Goal: Information Seeking & Learning: Find specific fact

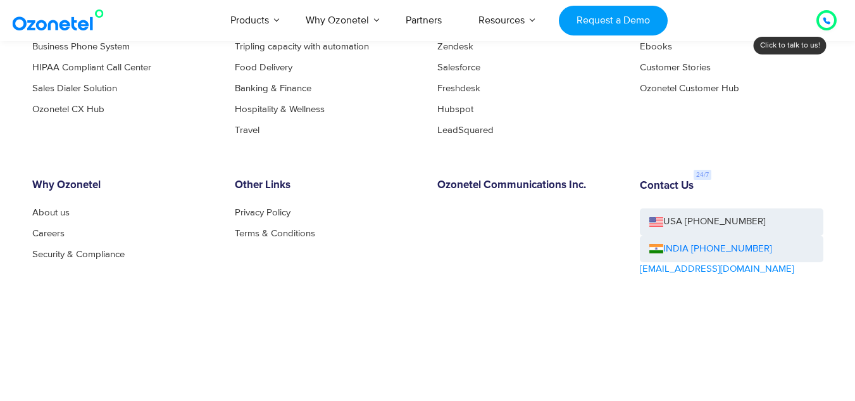
scroll to position [7042, 0]
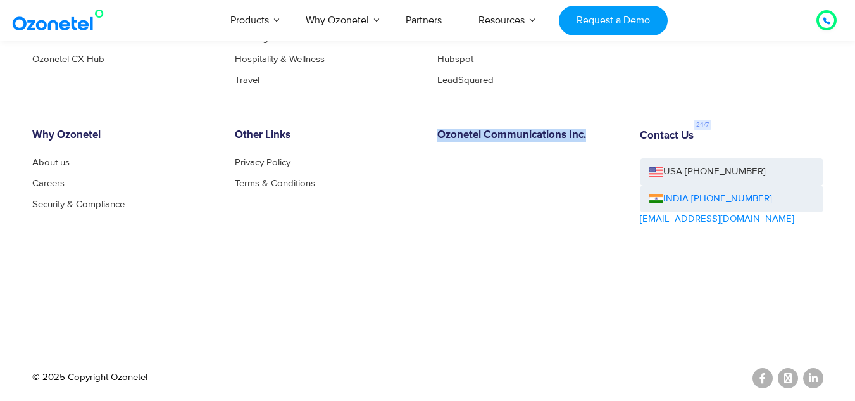
drag, startPoint x: 585, startPoint y: 131, endPoint x: 430, endPoint y: 131, distance: 155.1
click at [430, 131] on div "Ozonetel Communications Inc." at bounding box center [529, 213] width 203 height 168
copy h6 "Ozonetel Communications Inc."
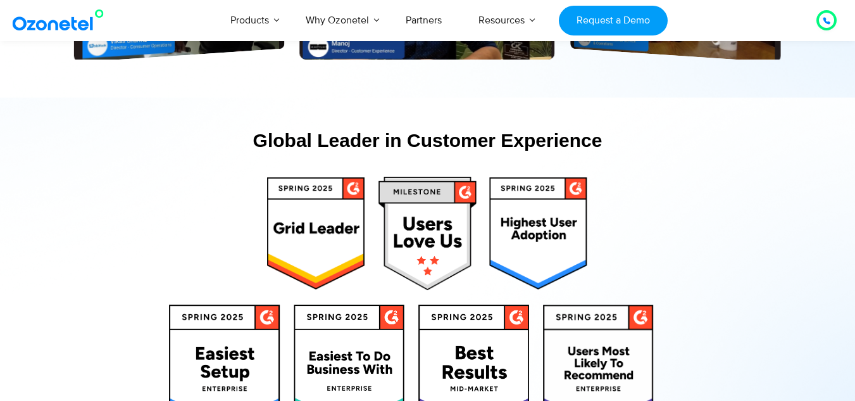
scroll to position [6029, 0]
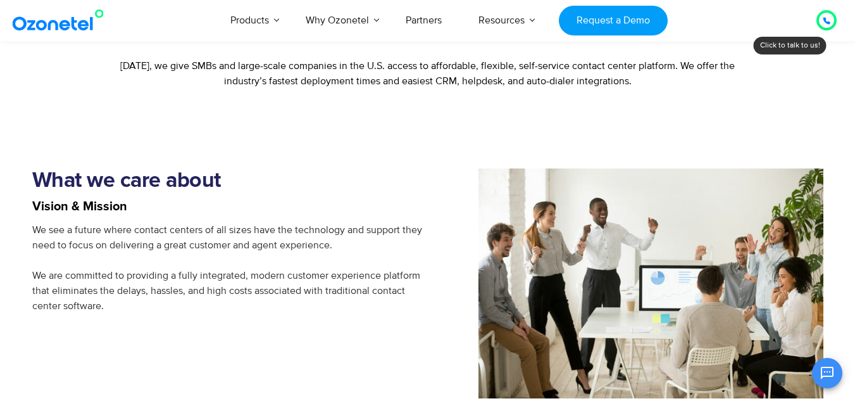
scroll to position [1483, 0]
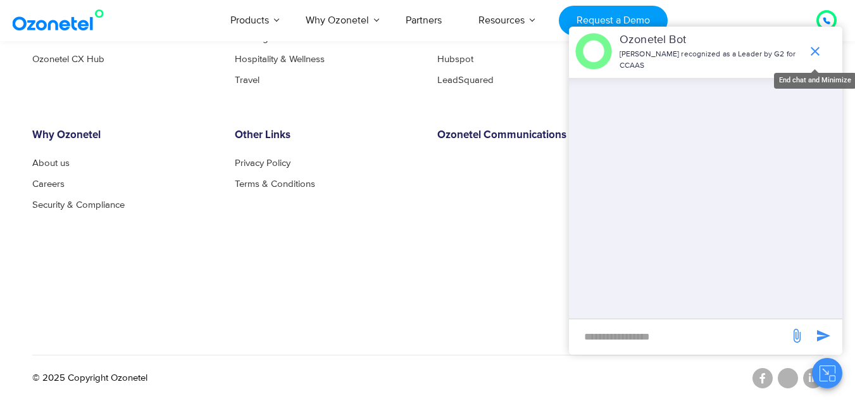
click at [812, 49] on icon "end chat or minimize" at bounding box center [815, 51] width 9 height 9
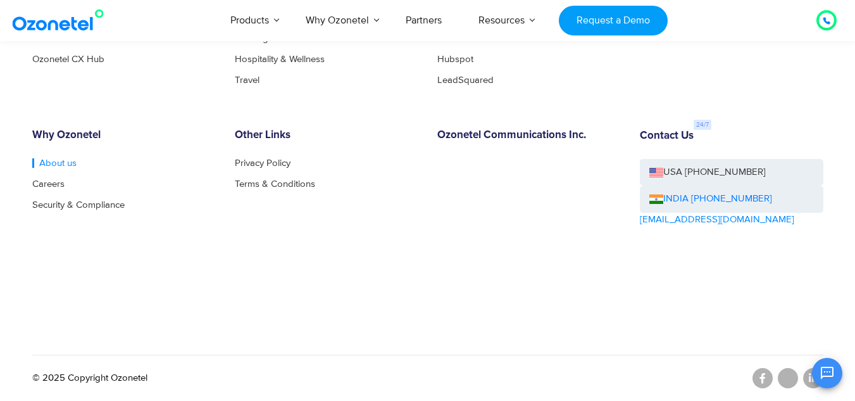
click at [47, 164] on link "About us" at bounding box center [54, 162] width 44 height 9
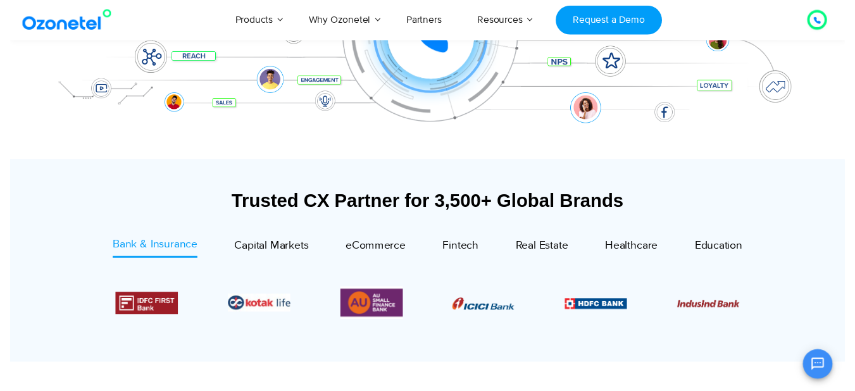
scroll to position [0, 63]
